Goal: Information Seeking & Learning: Learn about a topic

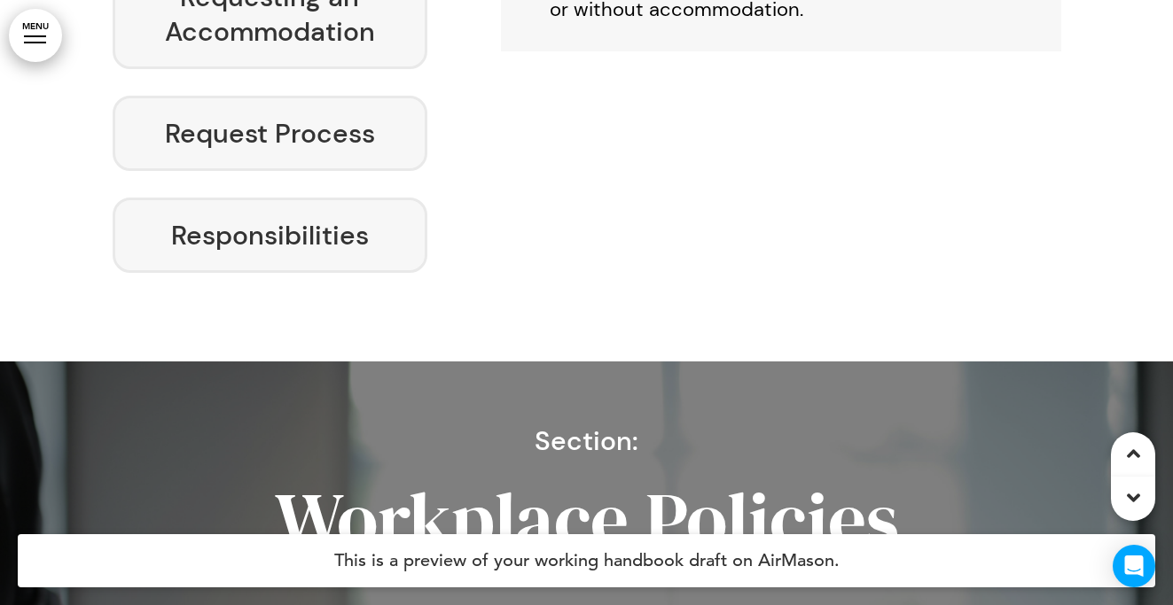
scroll to position [8115, 0]
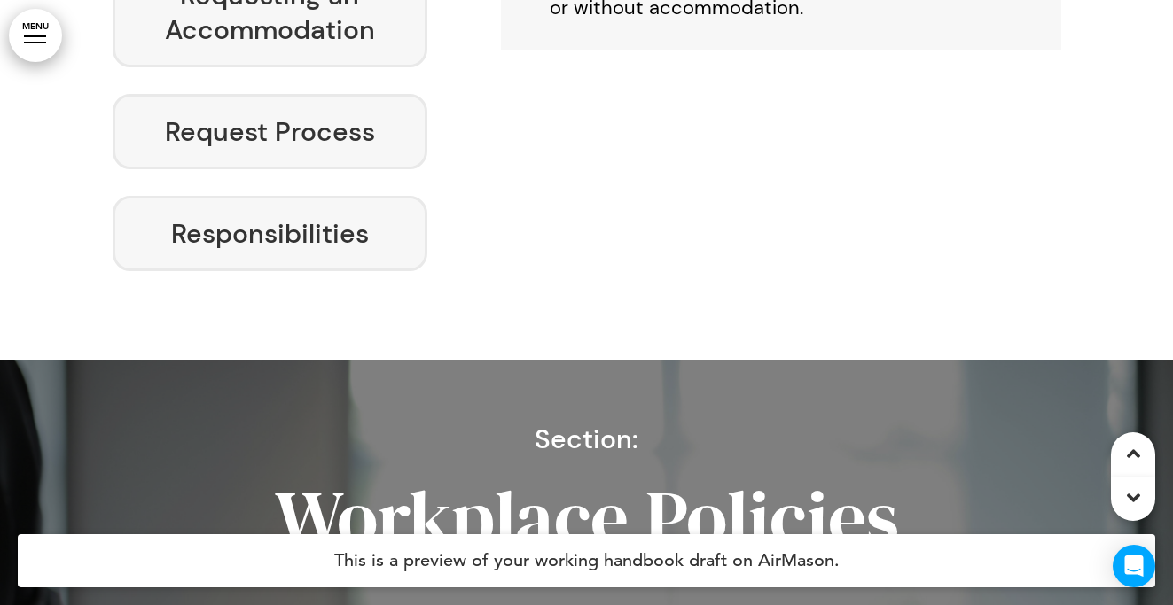
click at [581, 422] on span "Section:" at bounding box center [586, 439] width 104 height 35
click at [304, 216] on h6 "Responsibilities" at bounding box center [270, 233] width 275 height 35
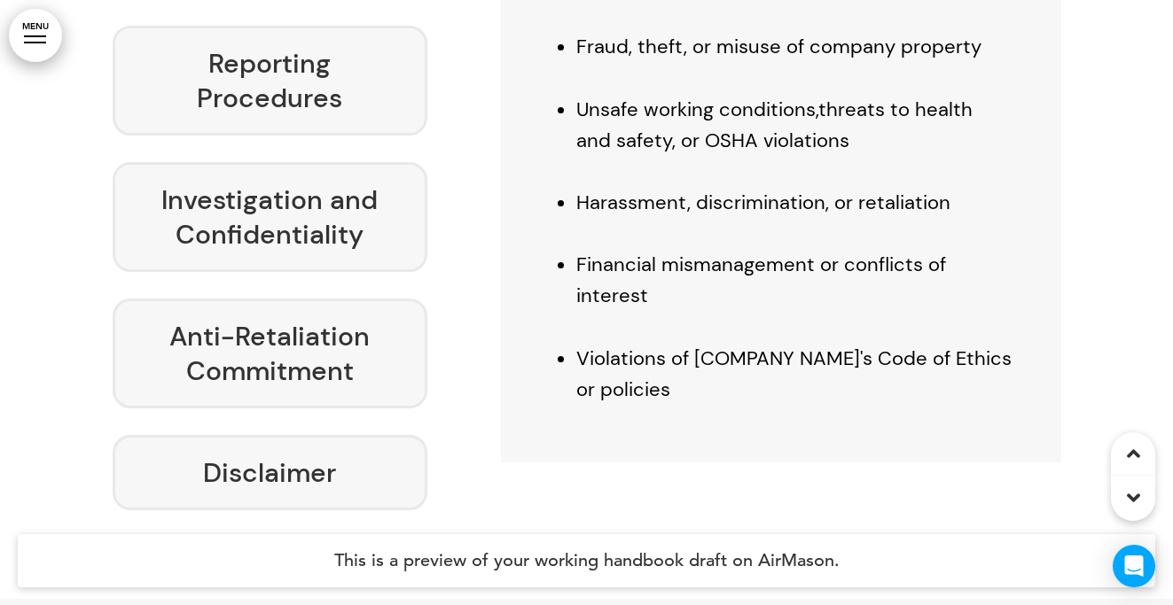
click at [308, 319] on h6 "Anti-Retaliation Commitment" at bounding box center [270, 353] width 275 height 69
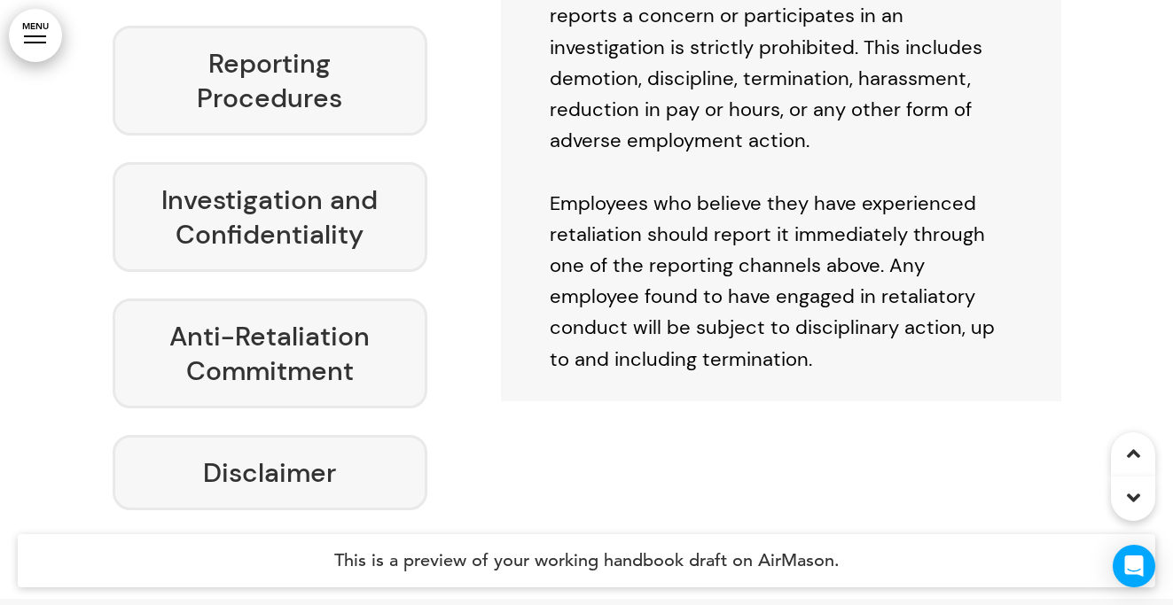
click at [346, 435] on div "Disclaimer" at bounding box center [271, 472] width 316 height 75
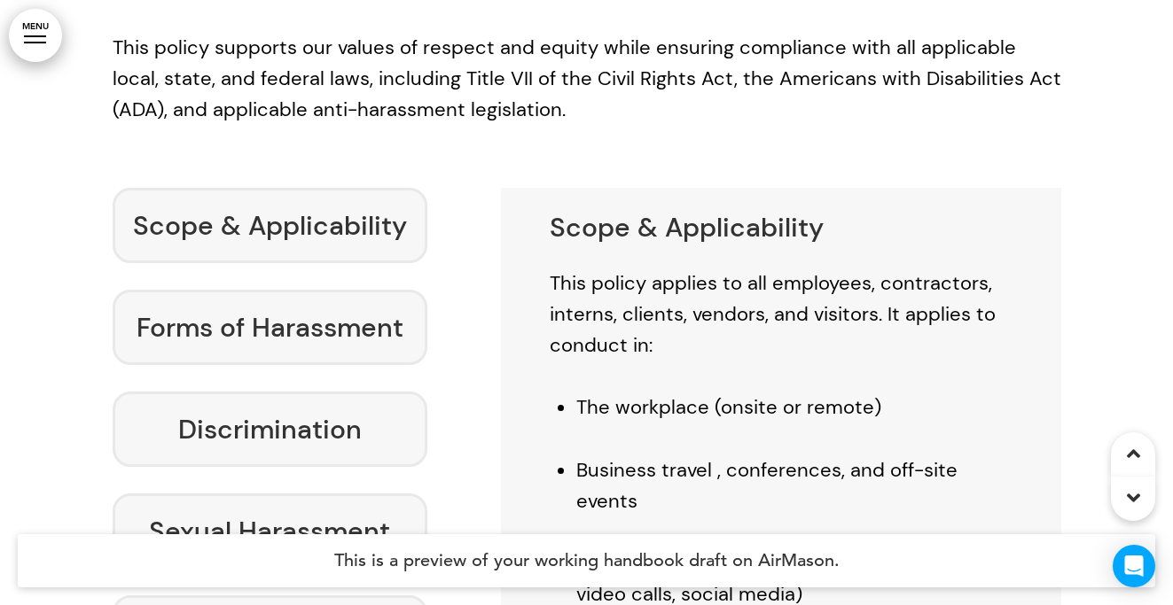
scroll to position [11263, 0]
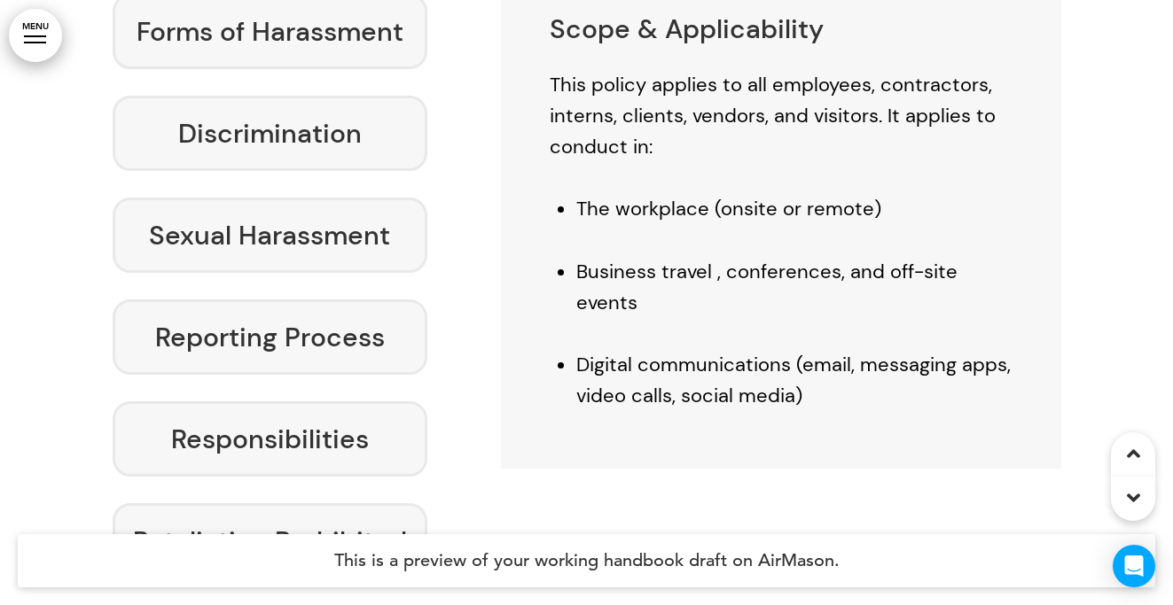
click at [298, 218] on h6 "Sexual Harassment" at bounding box center [270, 235] width 275 height 35
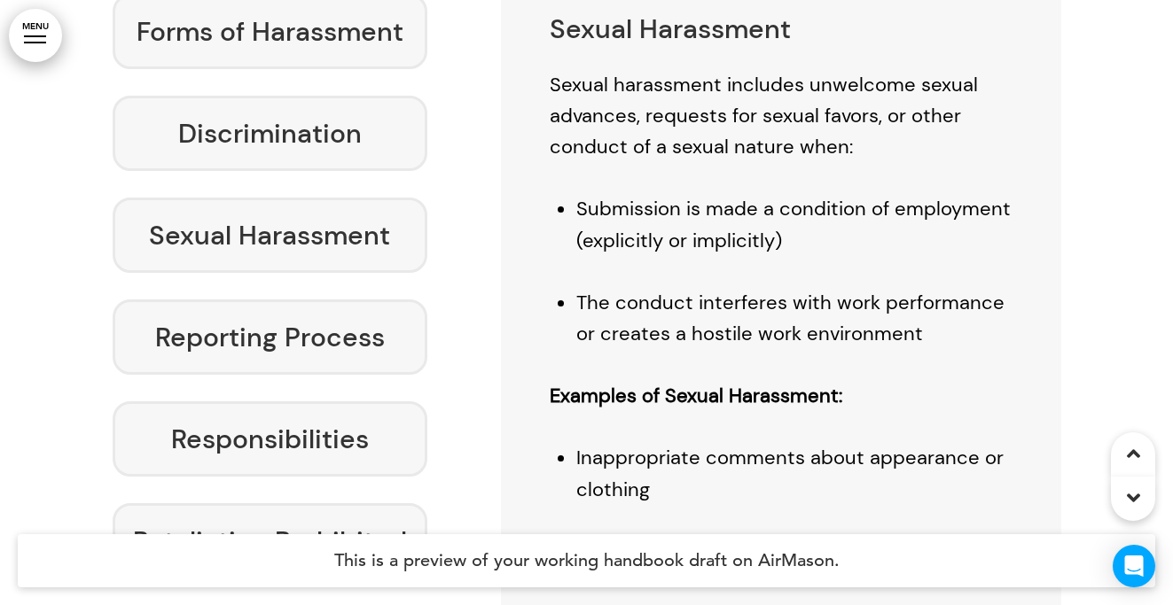
click at [299, 320] on h6 "Reporting Process" at bounding box center [270, 337] width 275 height 35
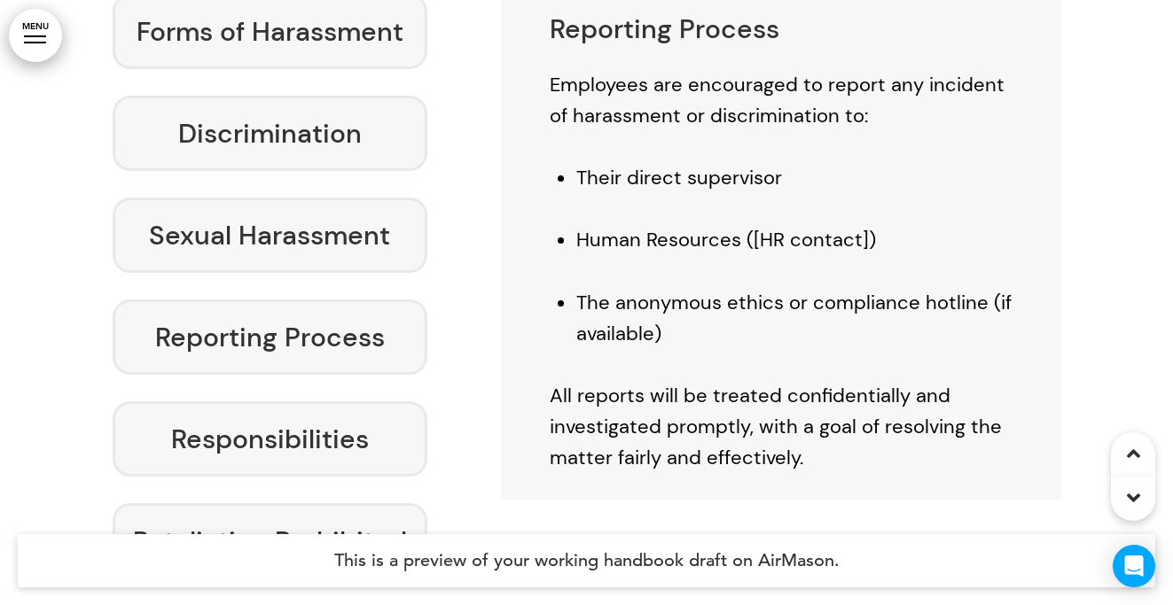
click at [308, 402] on div "Responsibilities" at bounding box center [271, 439] width 316 height 75
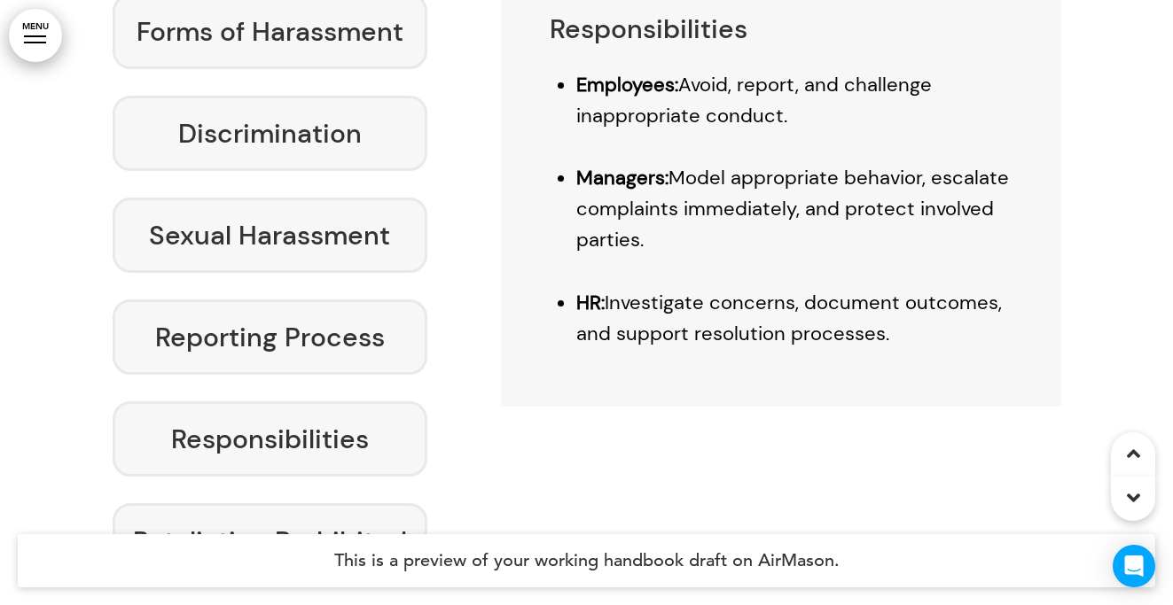
click at [311, 524] on h6 "Retaliation Prohibited" at bounding box center [270, 541] width 275 height 35
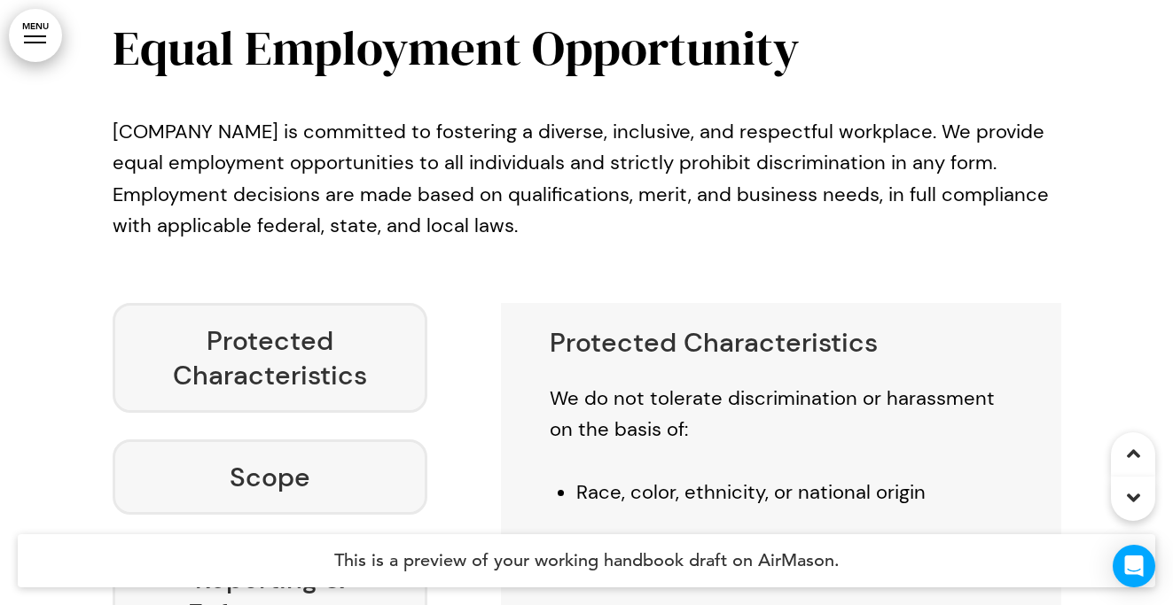
scroll to position [3419, 0]
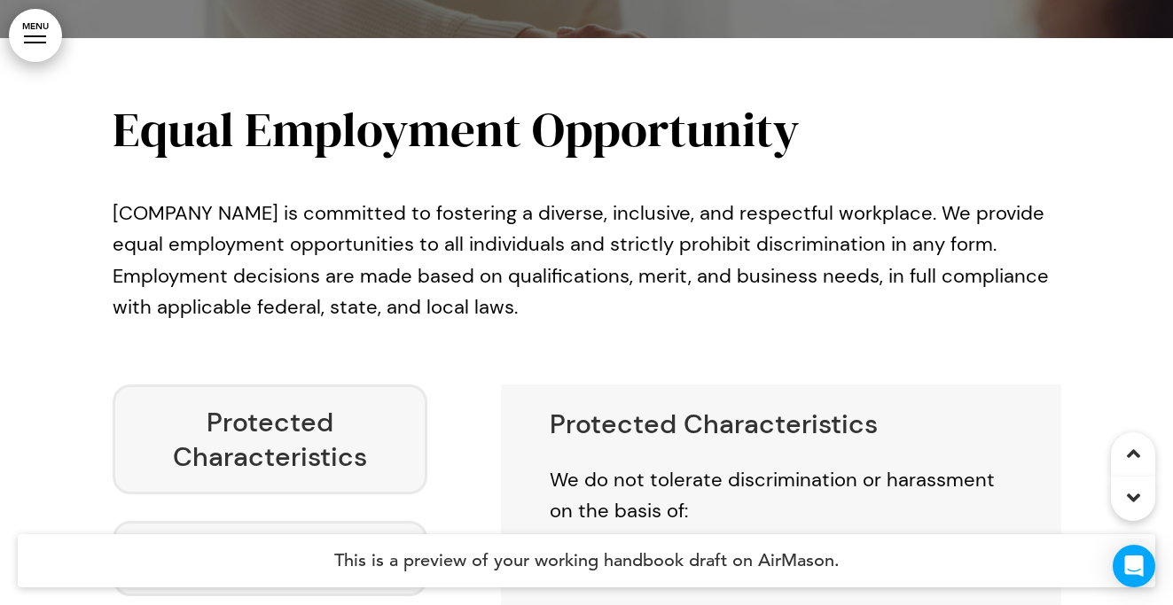
click at [26, 21] on link "MENU" at bounding box center [35, 35] width 53 height 53
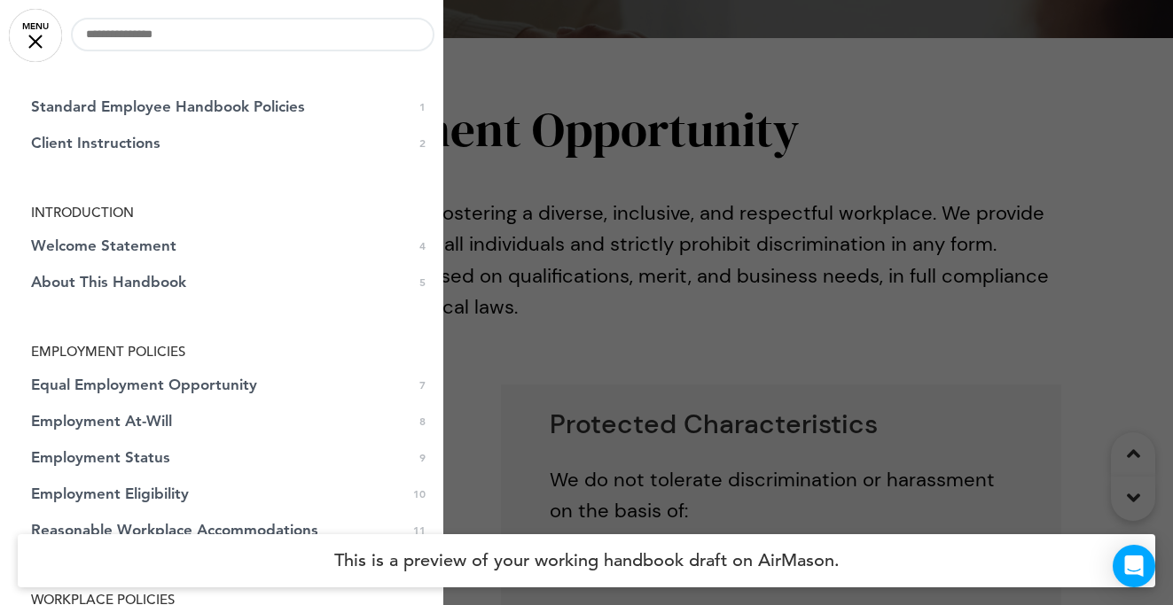
click at [31, 33] on link "MENU" at bounding box center [35, 35] width 53 height 53
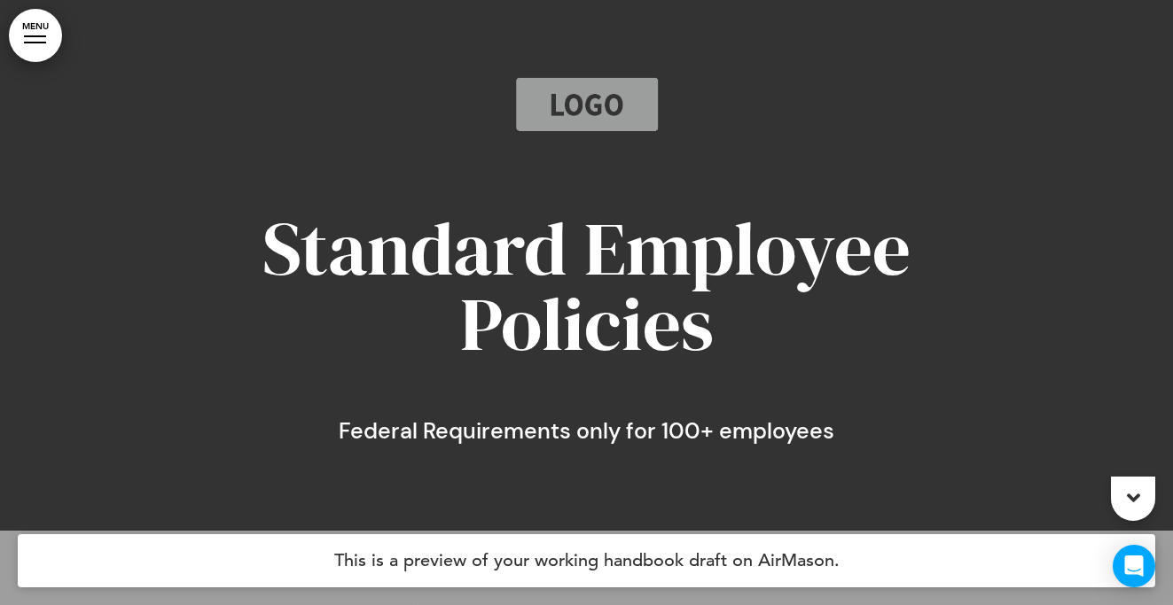
scroll to position [0, 0]
